Goal: Entertainment & Leisure: Consume media (video, audio)

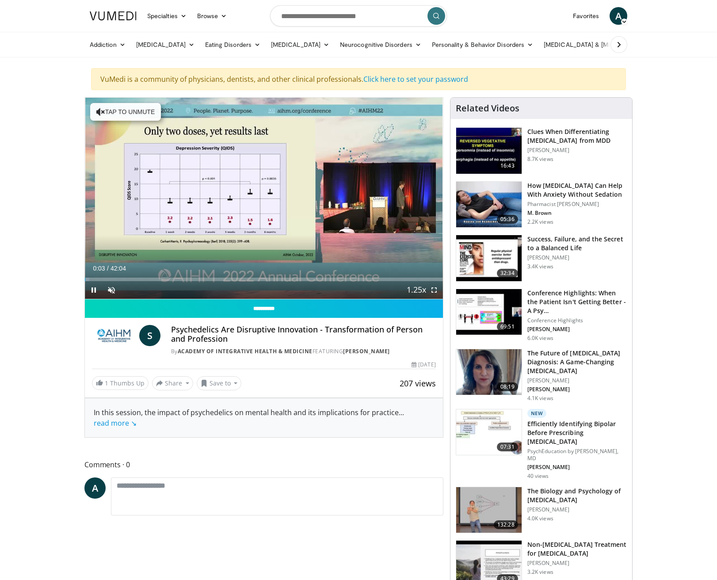
click at [92, 291] on span "Video Player" at bounding box center [94, 290] width 18 height 18
click at [94, 290] on span "Video Player" at bounding box center [94, 290] width 18 height 18
click at [112, 289] on span "Video Player" at bounding box center [112, 290] width 18 height 18
click at [433, 290] on span "Video Player" at bounding box center [434, 290] width 18 height 18
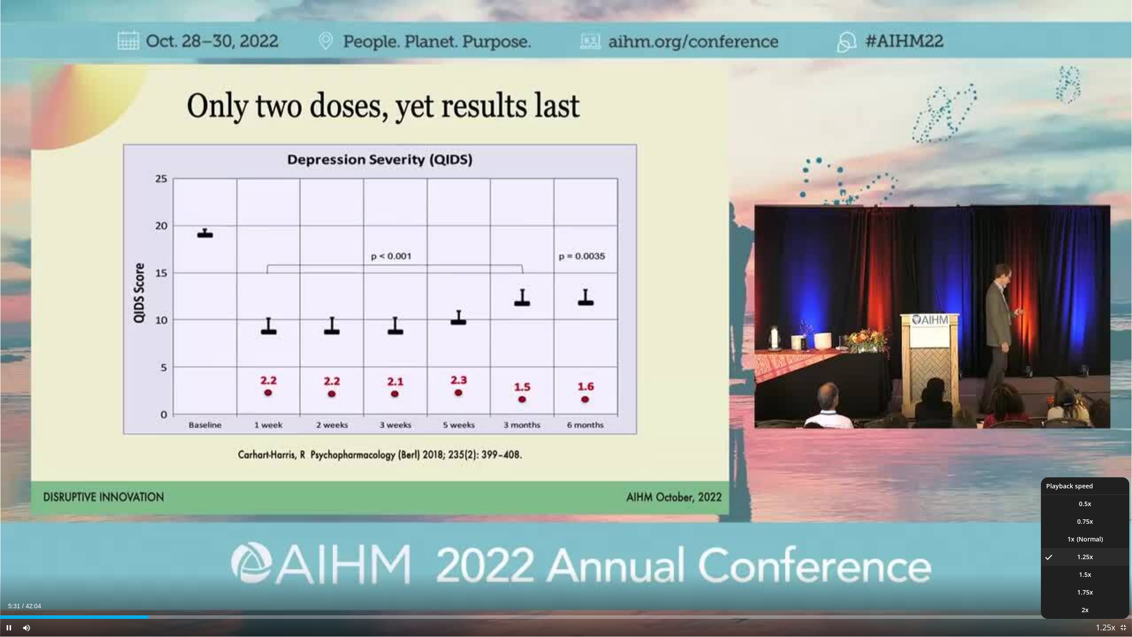
click at [717, 580] on span "Video Player" at bounding box center [1105, 628] width 12 height 18
click at [717, 576] on span "1.5x" at bounding box center [1085, 574] width 12 height 9
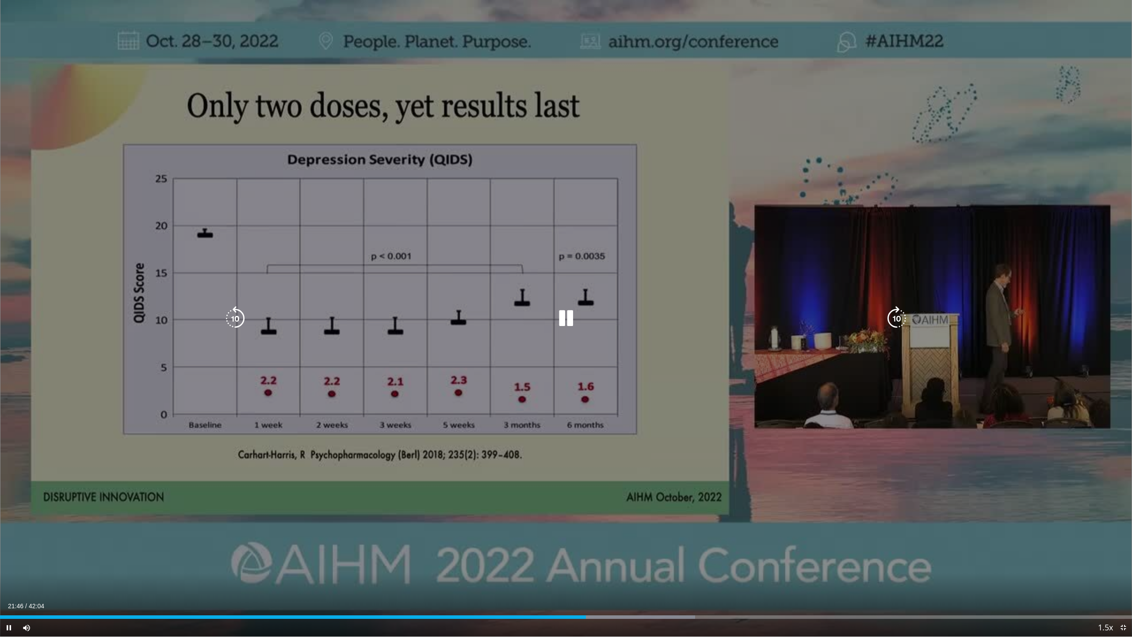
drag, startPoint x: 601, startPoint y: 540, endPoint x: 578, endPoint y: 582, distance: 48.1
click at [598, 551] on div "10 seconds Tap to unmute" at bounding box center [566, 318] width 1132 height 636
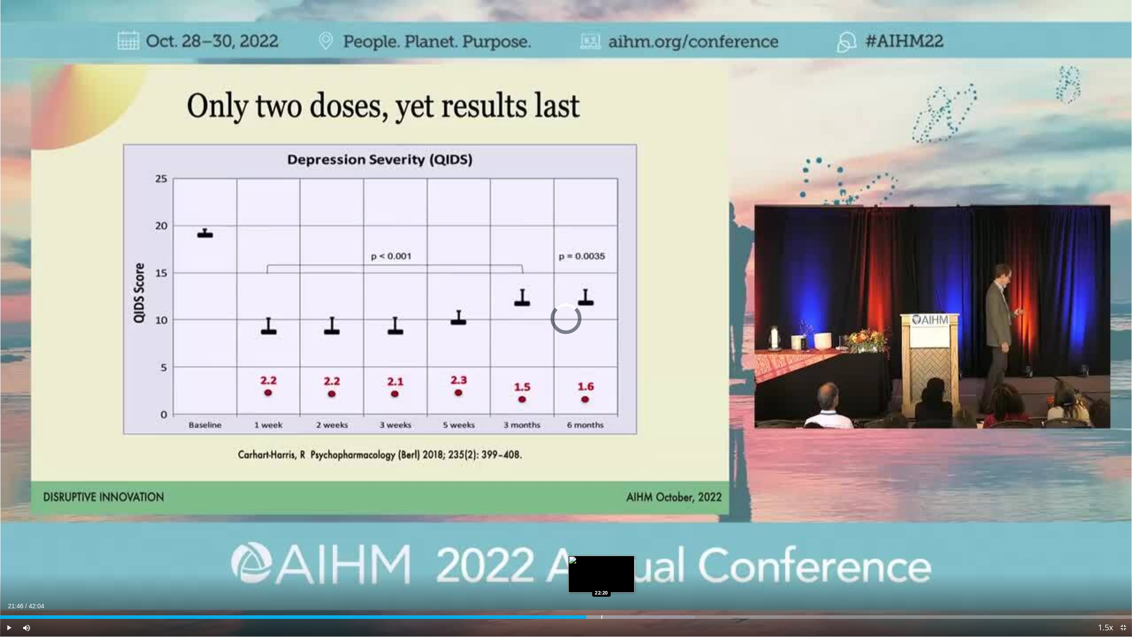
click at [601, 580] on div "Progress Bar" at bounding box center [601, 617] width 1 height 4
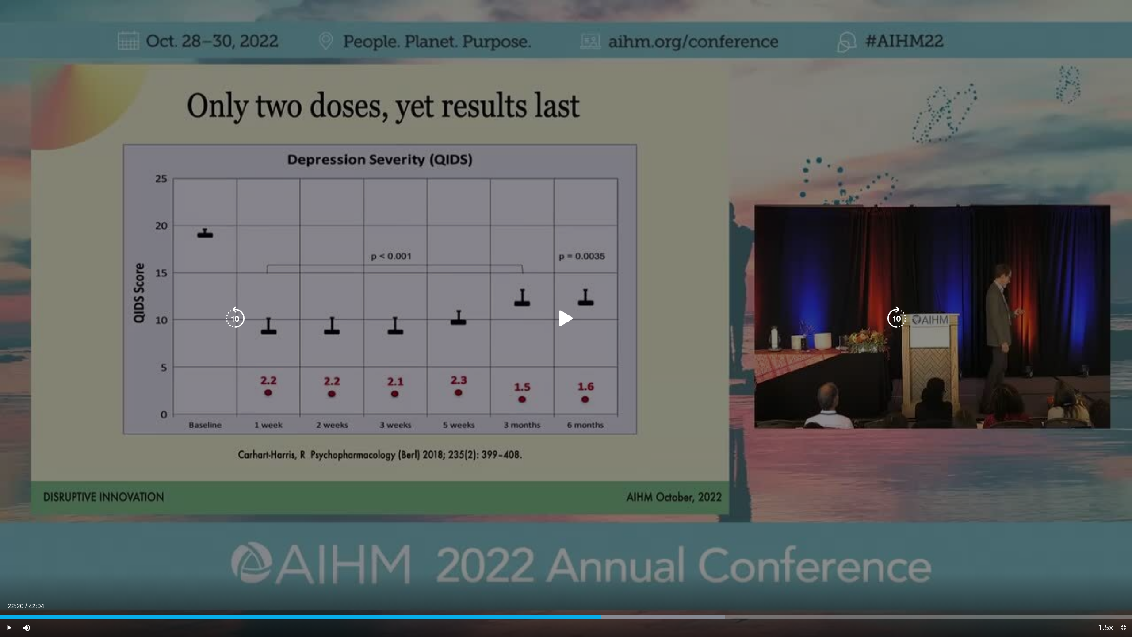
click at [451, 498] on div "10 seconds Tap to unmute" at bounding box center [566, 318] width 1132 height 636
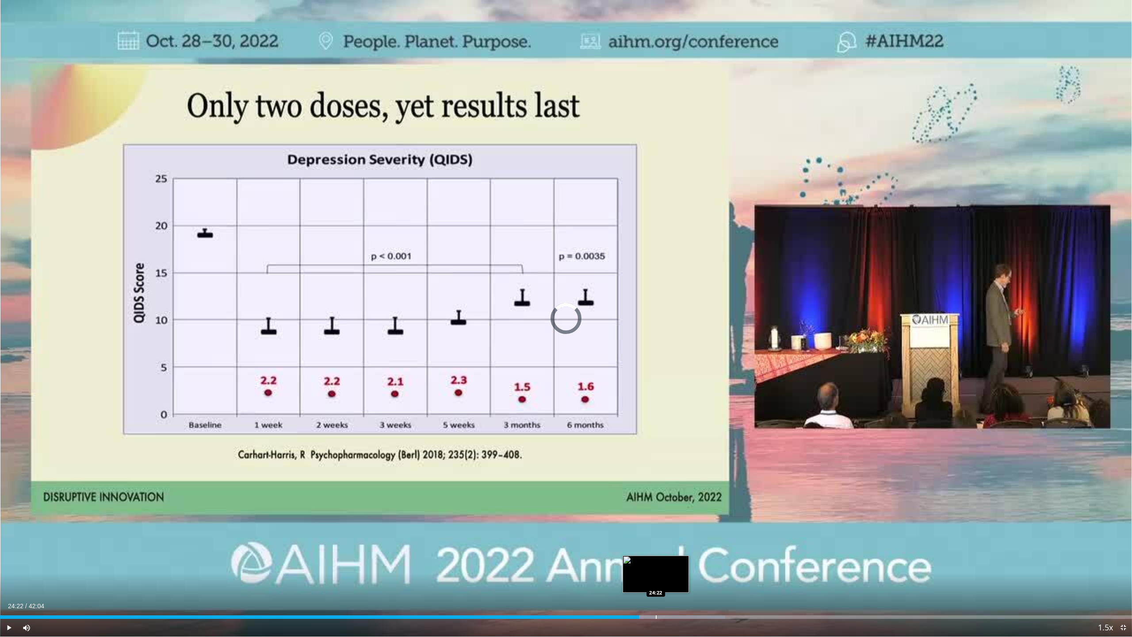
click at [656, 580] on div "Progress Bar" at bounding box center [656, 617] width 1 height 4
click at [669, 580] on div "Progress Bar" at bounding box center [668, 617] width 1 height 4
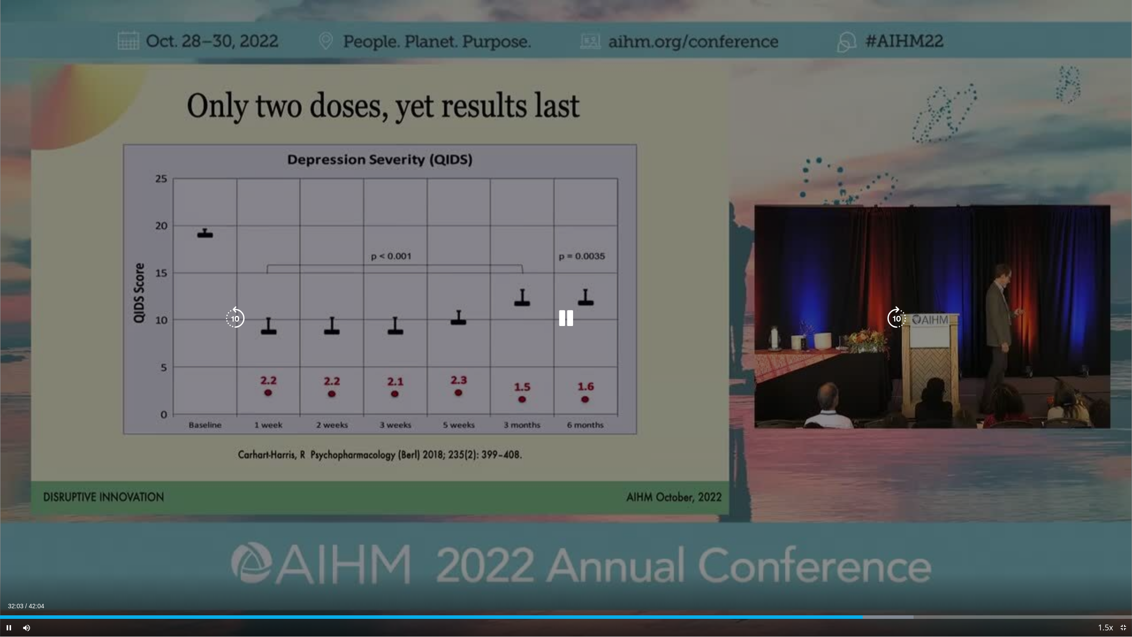
click at [717, 537] on div "10 seconds Tap to unmute" at bounding box center [566, 318] width 1132 height 636
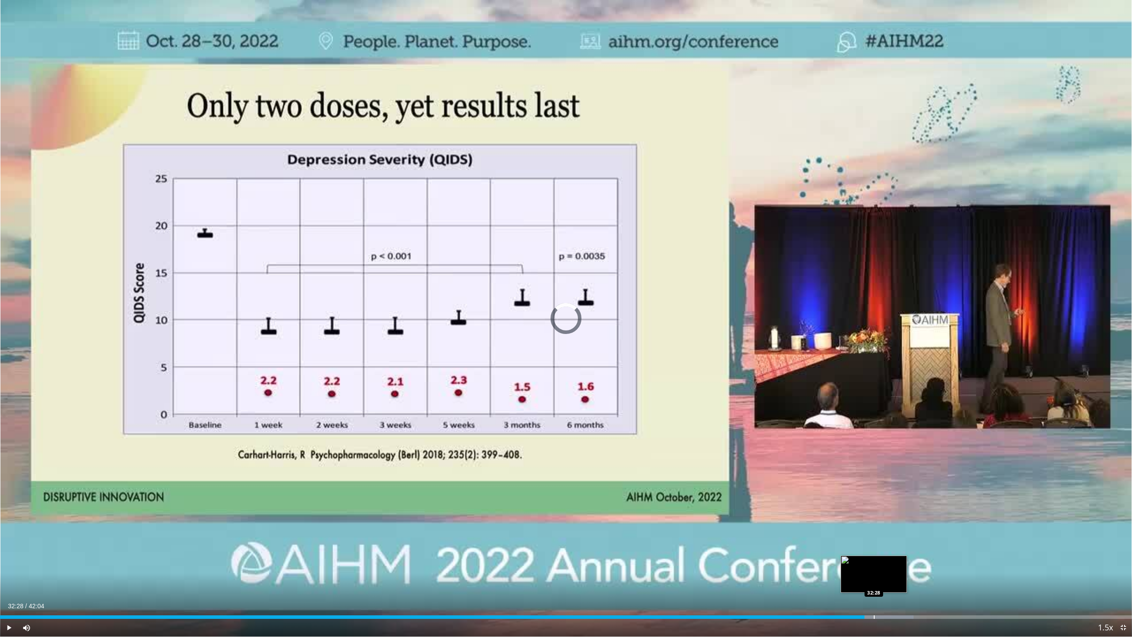
click at [717, 580] on div "Progress Bar" at bounding box center [874, 617] width 1 height 4
click at [717, 580] on div "Progress Bar" at bounding box center [888, 617] width 1 height 4
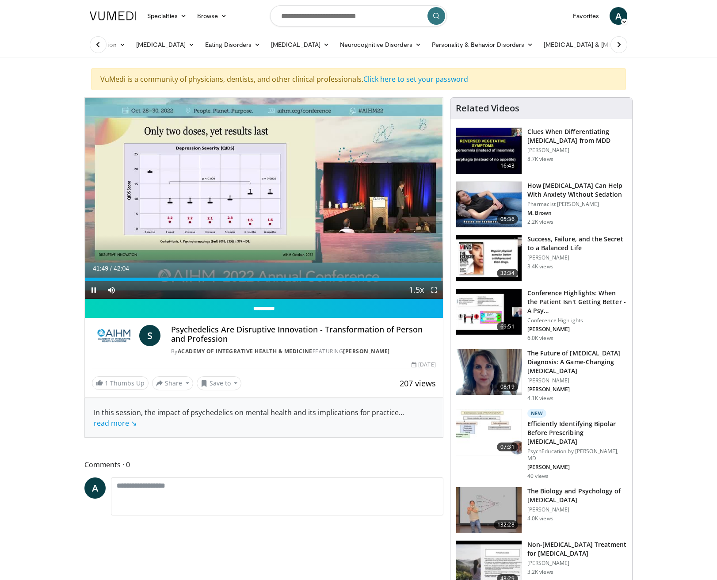
drag, startPoint x: 91, startPoint y: 290, endPoint x: 91, endPoint y: 285, distance: 5.3
click at [90, 290] on span "Video Player" at bounding box center [94, 290] width 18 height 18
